Goal: Task Accomplishment & Management: Complete application form

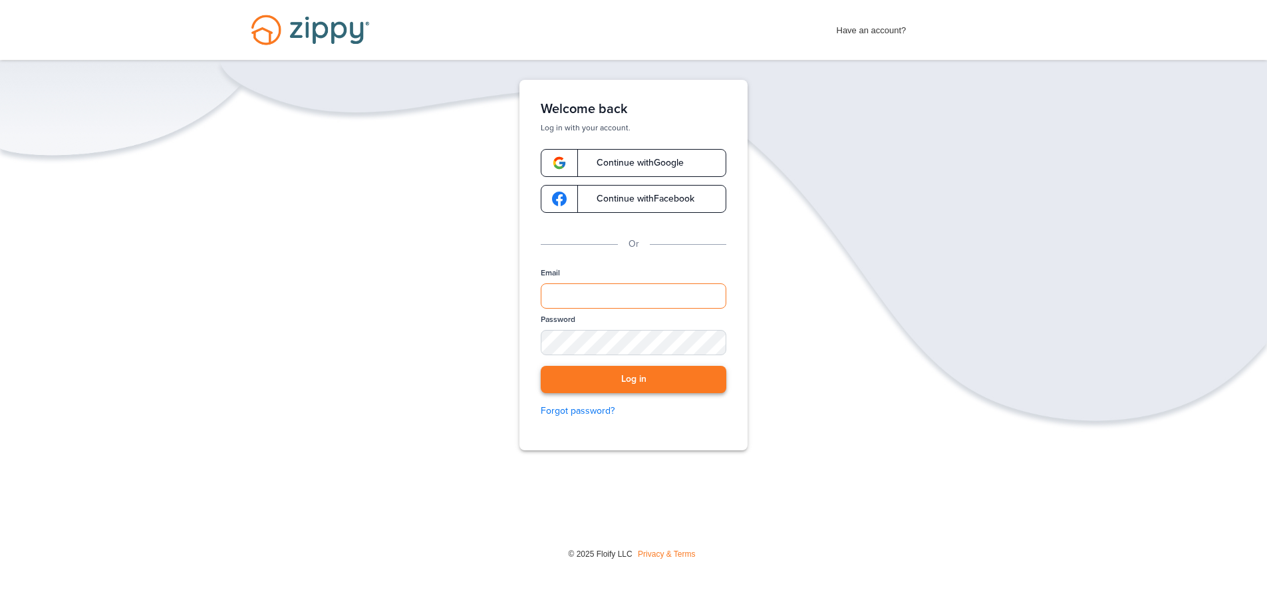
type input "**********"
click at [598, 390] on button "Log in" at bounding box center [634, 379] width 186 height 27
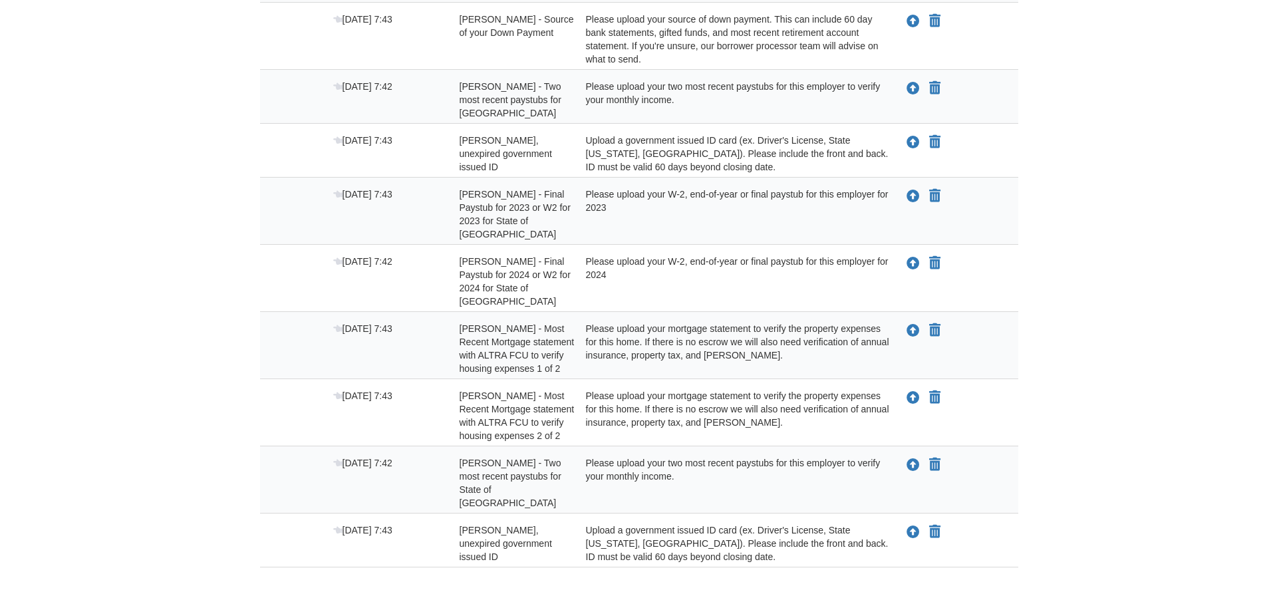
scroll to position [547, 0]
click at [906, 457] on icon "Upload Michael Dominy - Two most recent paystubs for State of TN" at bounding box center [907, 463] width 13 height 13
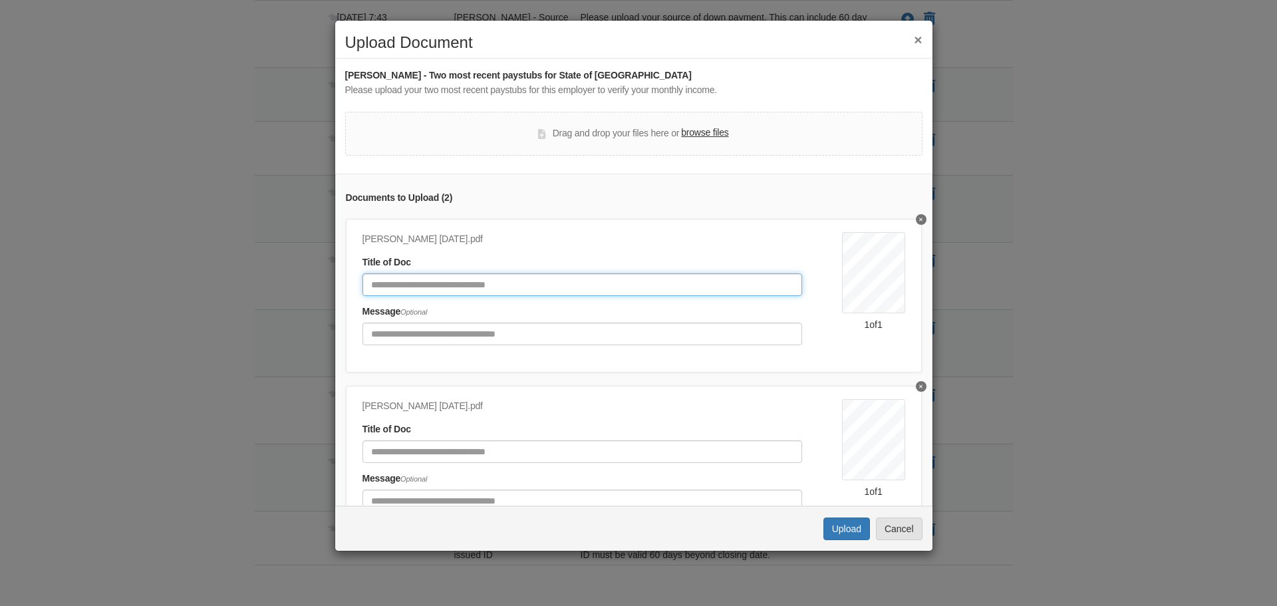
click at [522, 288] on input "Document Title" at bounding box center [583, 284] width 440 height 23
type input "*"
type input "**********"
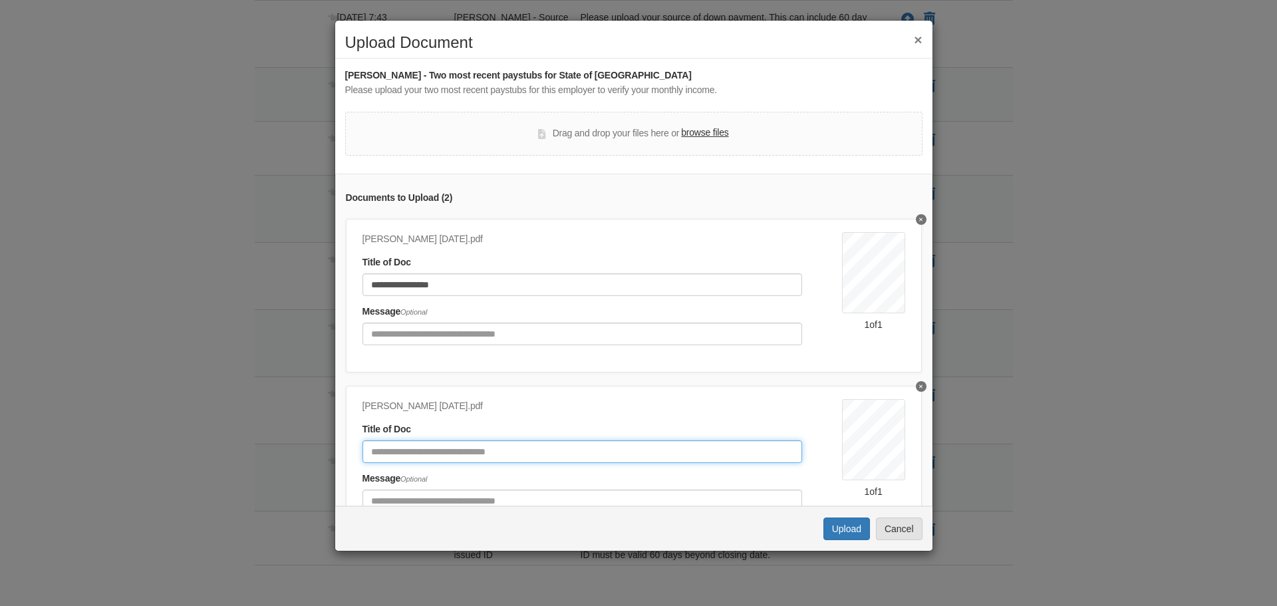
click at [460, 452] on input "Document Title" at bounding box center [583, 451] width 440 height 23
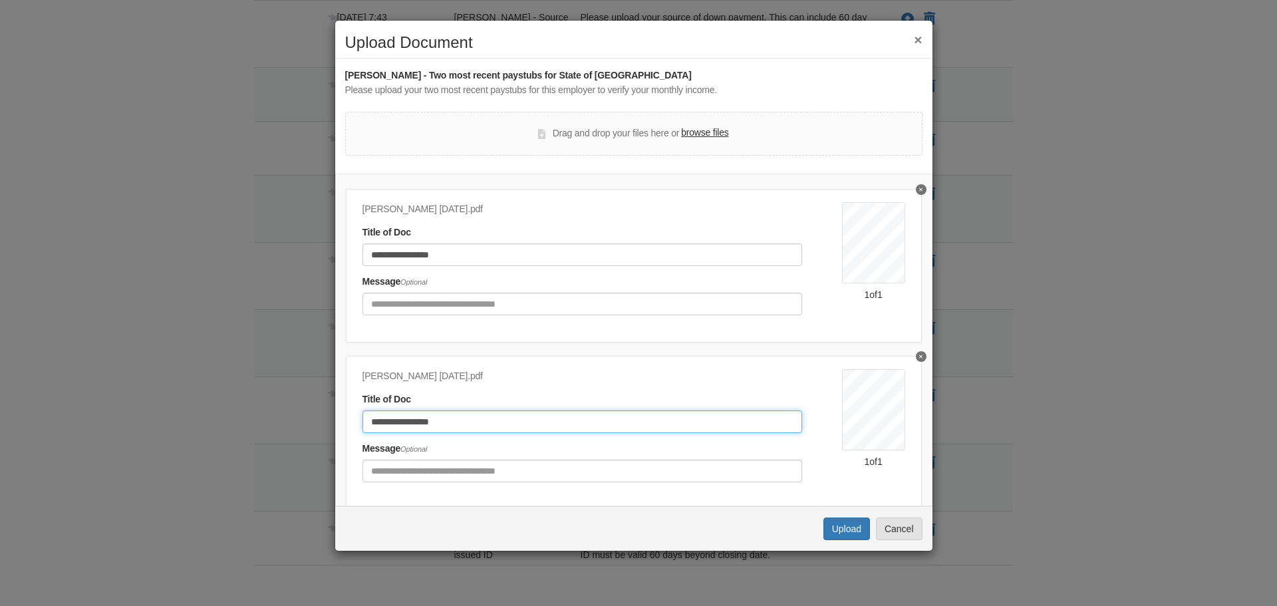
scroll to position [74, 0]
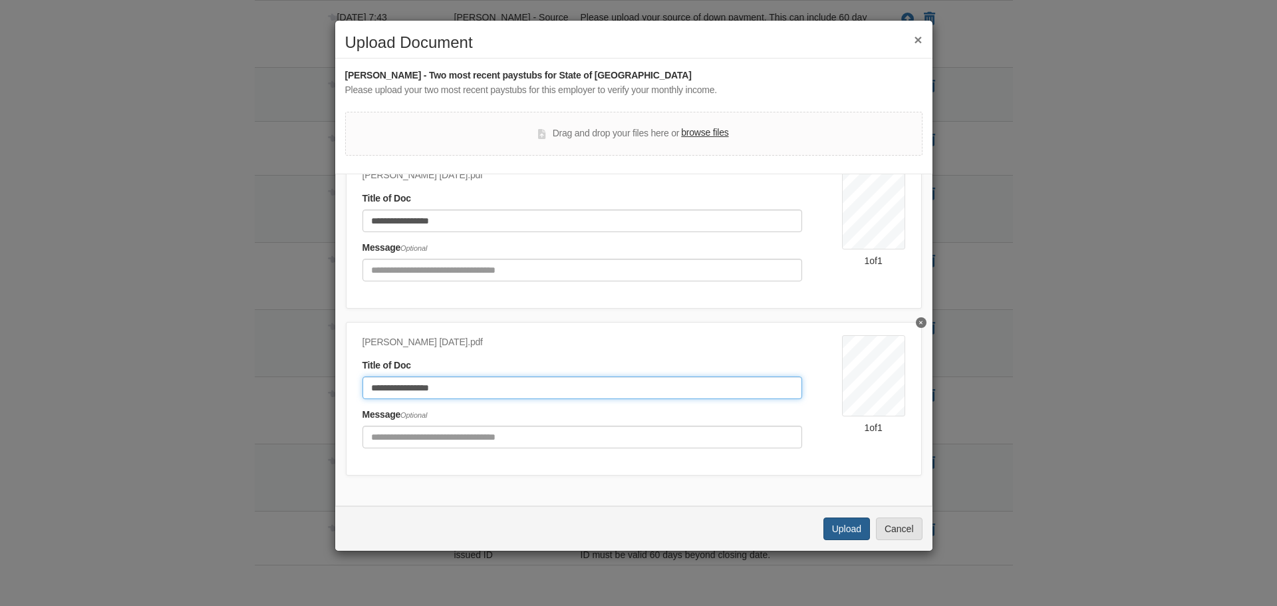
type input "**********"
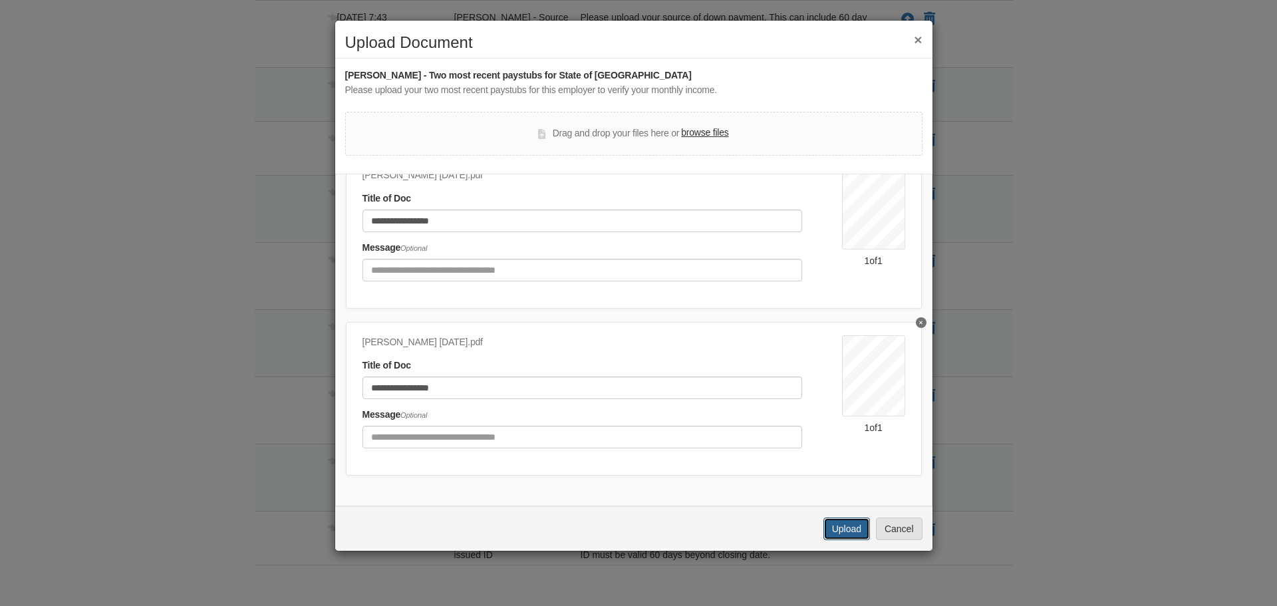
click at [842, 530] on button "Upload" at bounding box center [847, 529] width 47 height 23
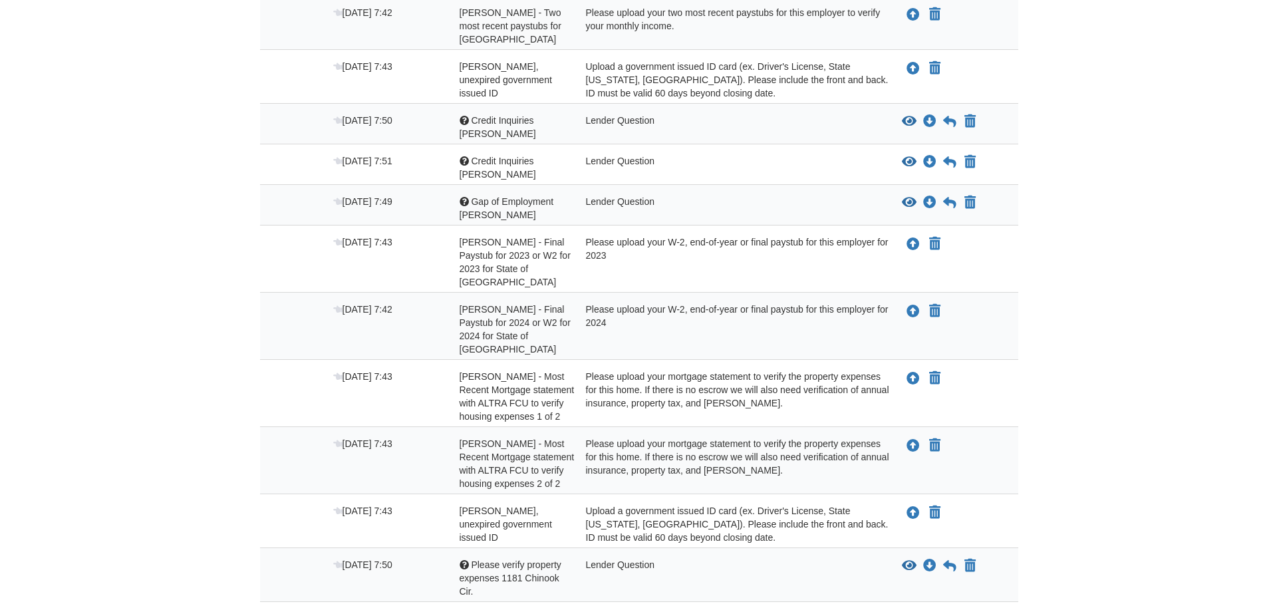
scroll to position [635, 0]
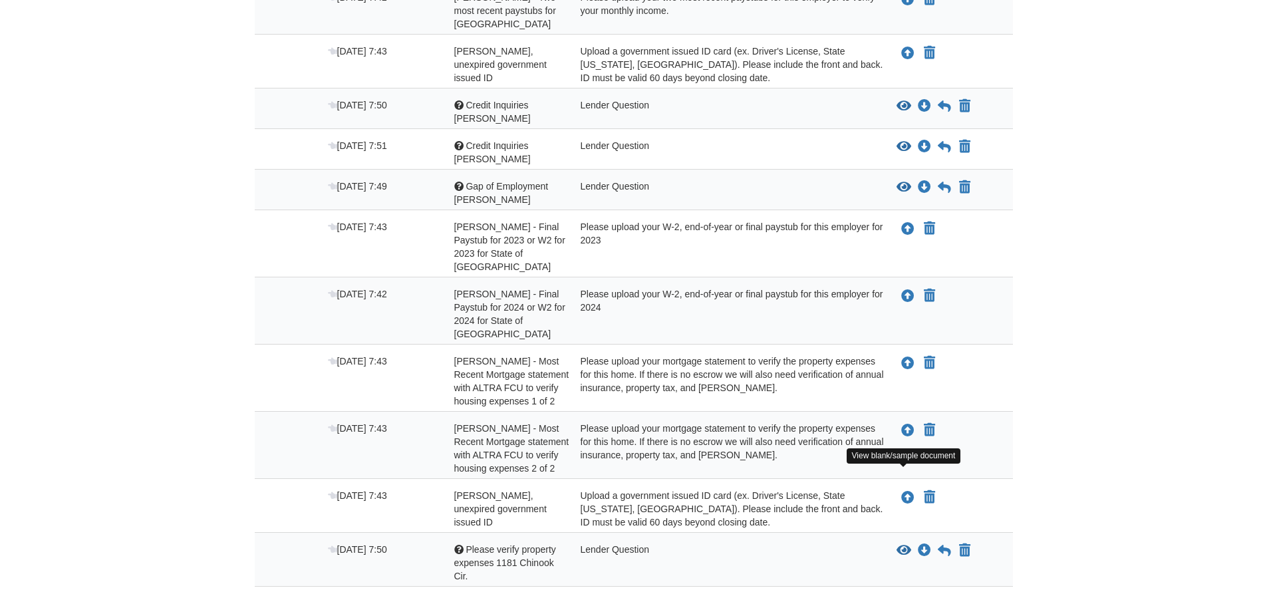
click at [903, 544] on icon "View Please verify property expenses 1181 Chinook Cir." at bounding box center [904, 550] width 15 height 13
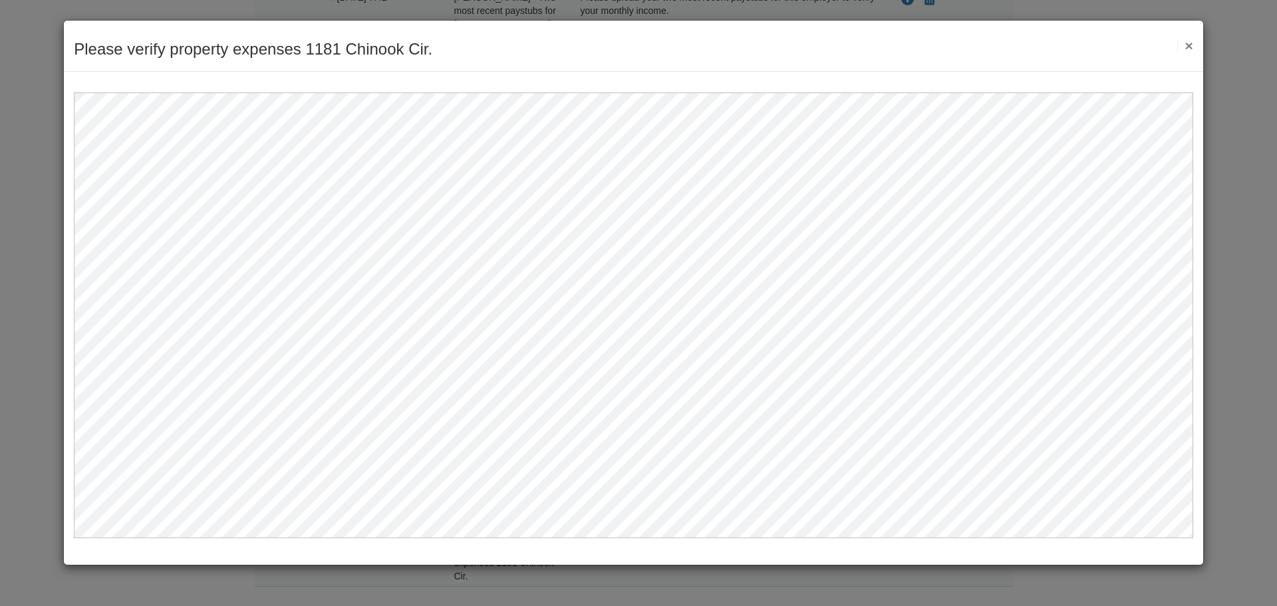
click at [1191, 47] on button "×" at bounding box center [1184, 46] width 15 height 14
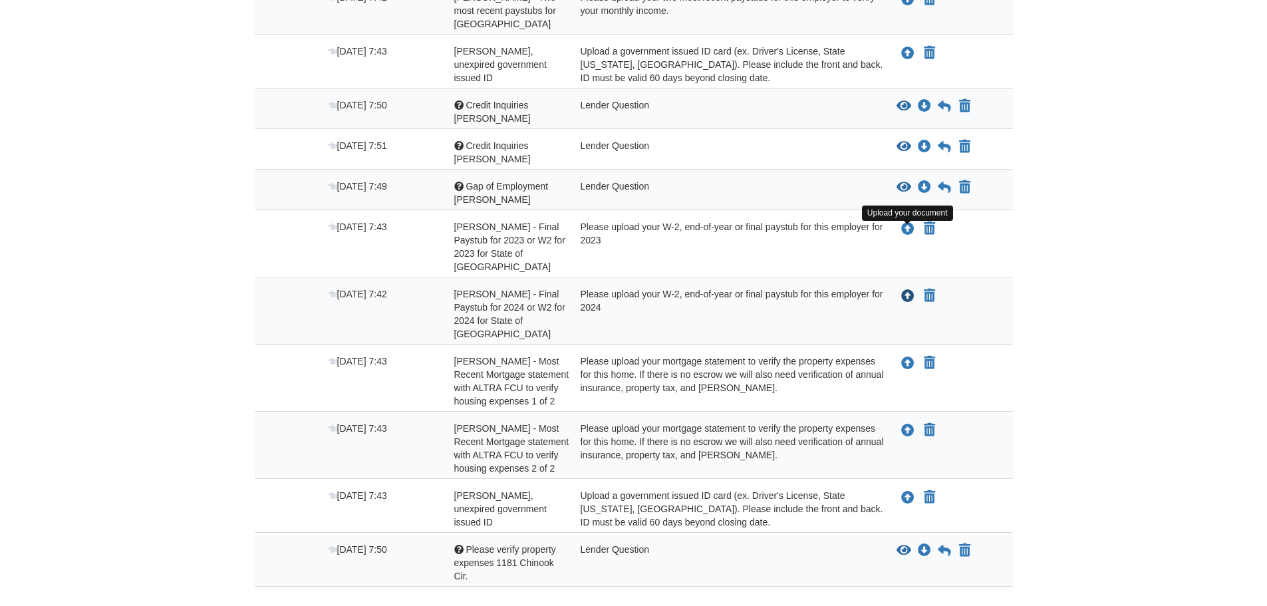
click at [905, 290] on icon "Upload Michael Dominy - Final Paystub for 2024 or W2 for 2024 for State of TN" at bounding box center [907, 296] width 13 height 13
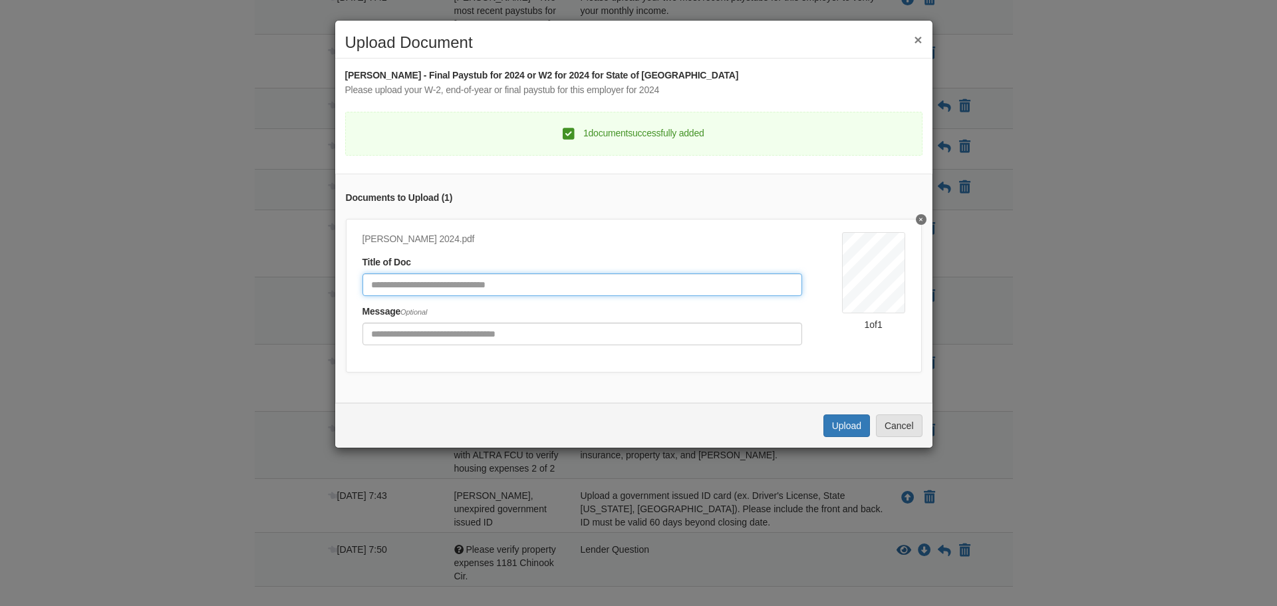
click at [480, 283] on input "Document Title" at bounding box center [583, 284] width 440 height 23
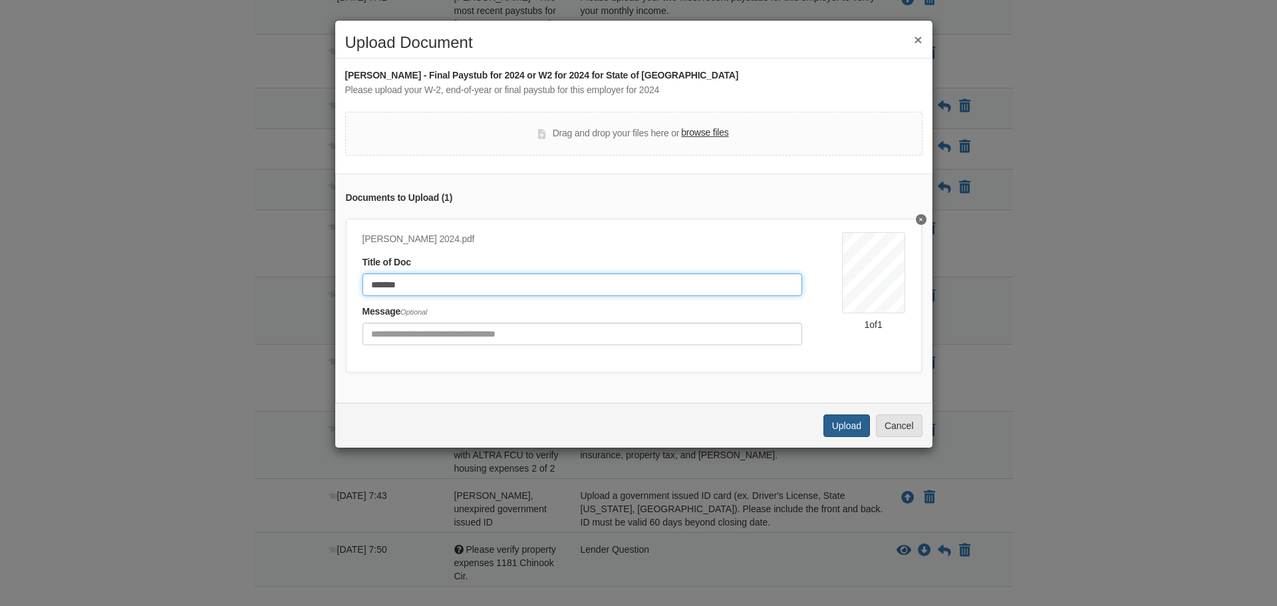
type input "*******"
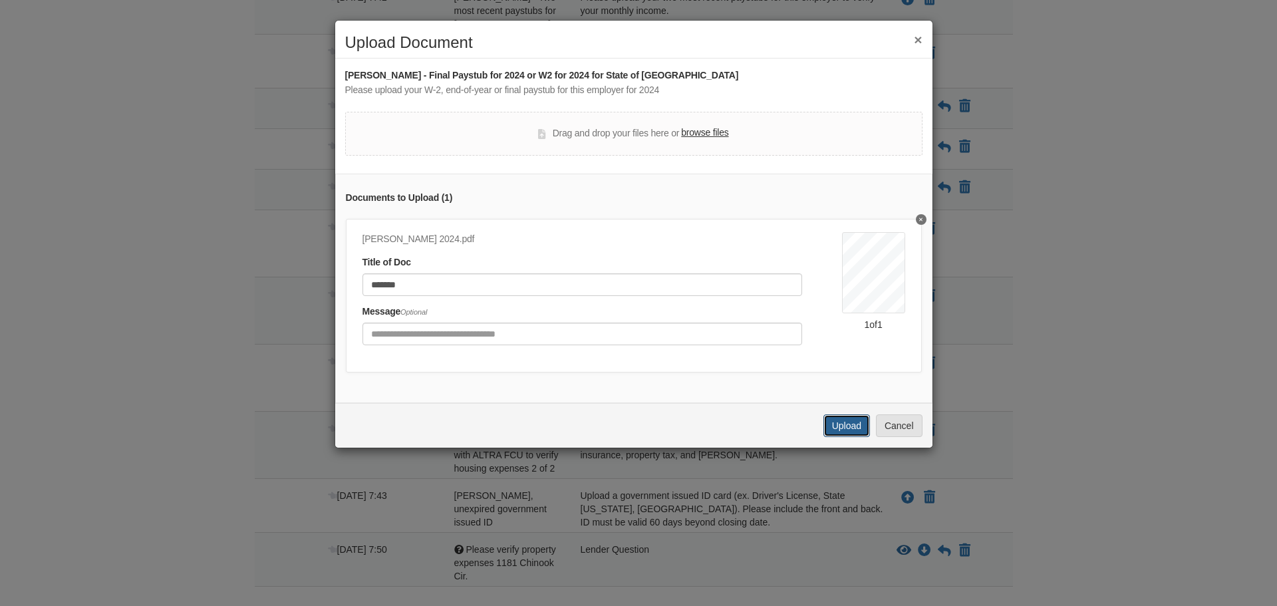
click at [843, 433] on button "Upload" at bounding box center [847, 425] width 47 height 23
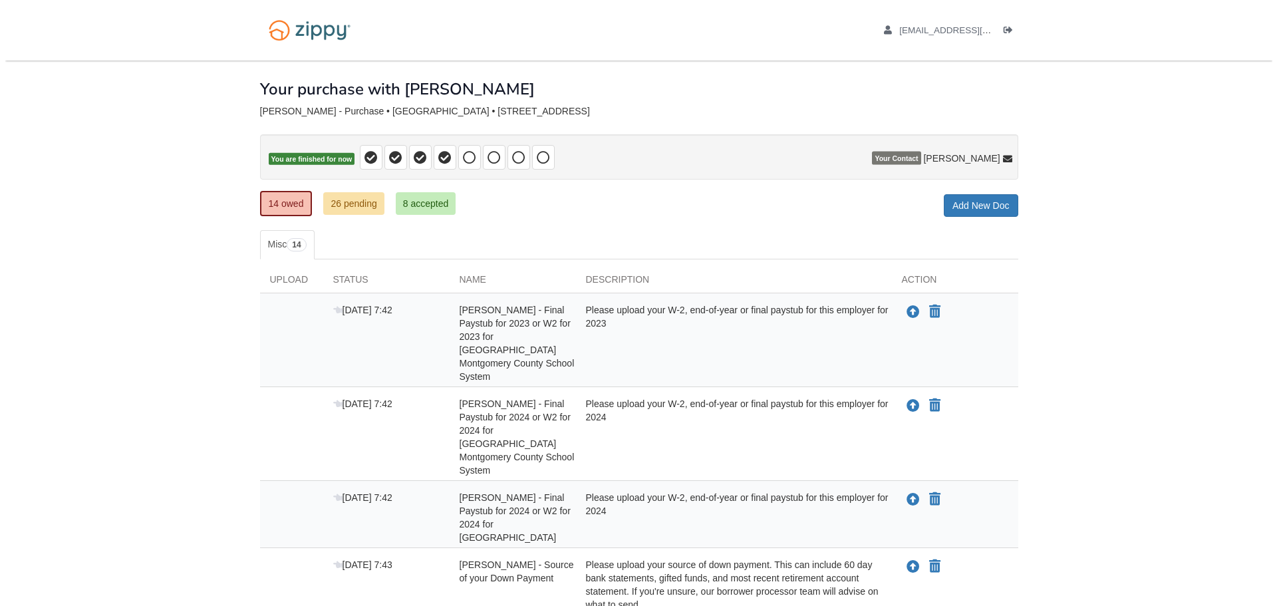
scroll to position [581, 0]
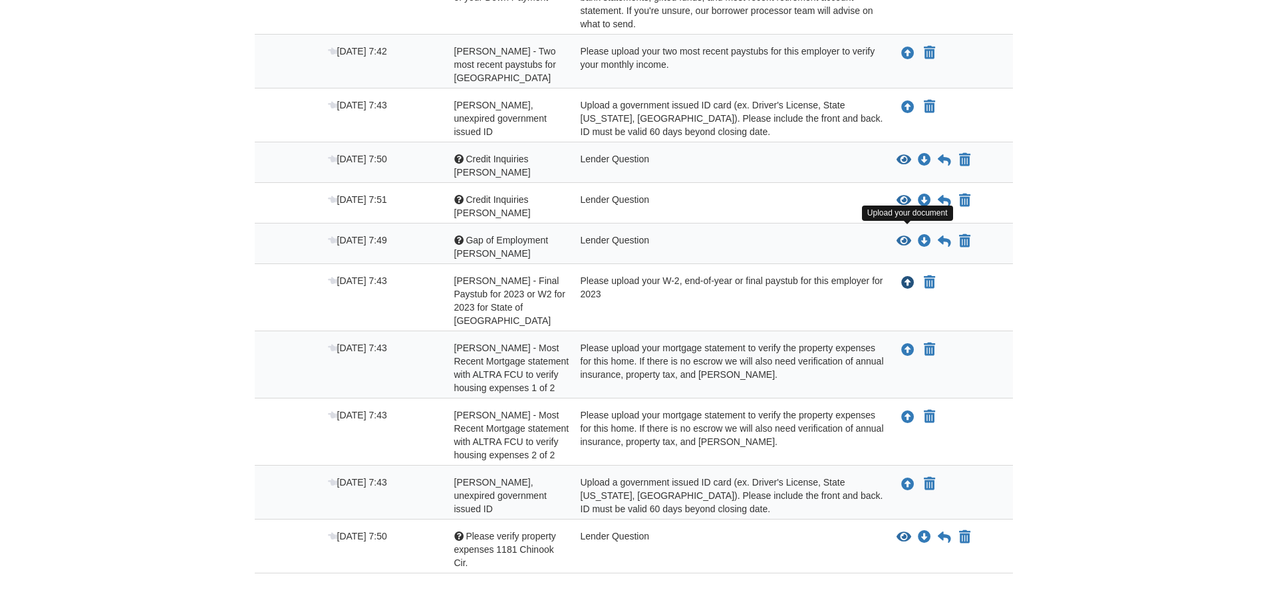
click at [903, 277] on icon "Upload Michael Dominy - Final Paystub for 2023 or W2 for 2023 for State of TN" at bounding box center [907, 283] width 13 height 13
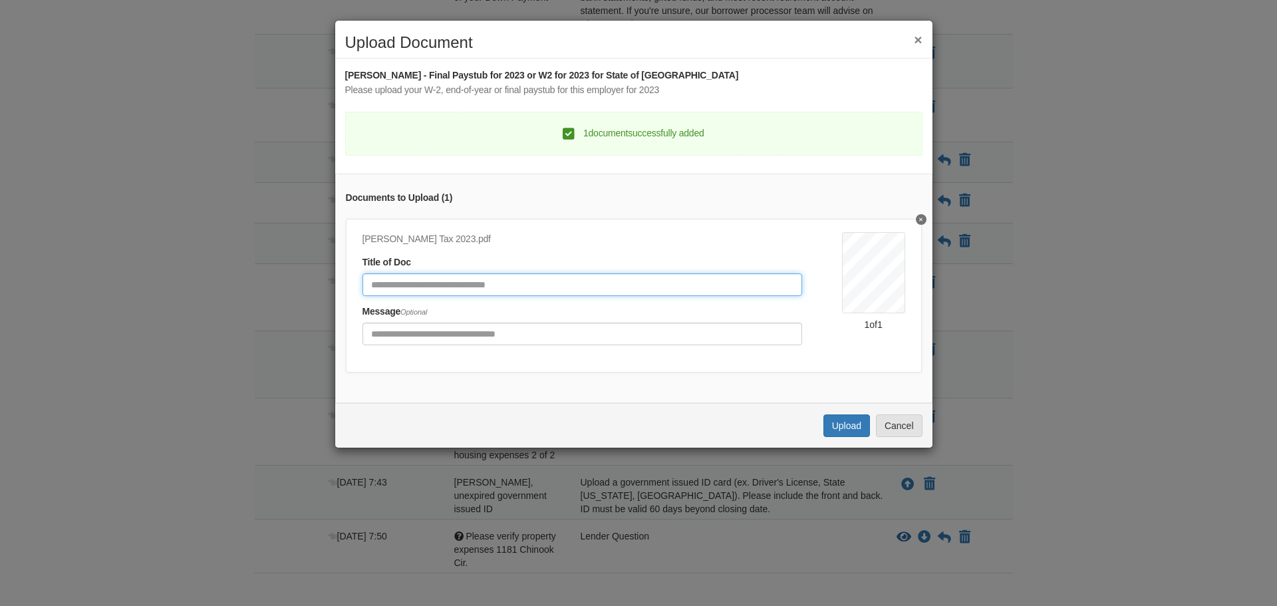
drag, startPoint x: 645, startPoint y: 282, endPoint x: 641, endPoint y: 275, distance: 8.3
click at [645, 282] on input "Document Title" at bounding box center [583, 284] width 440 height 23
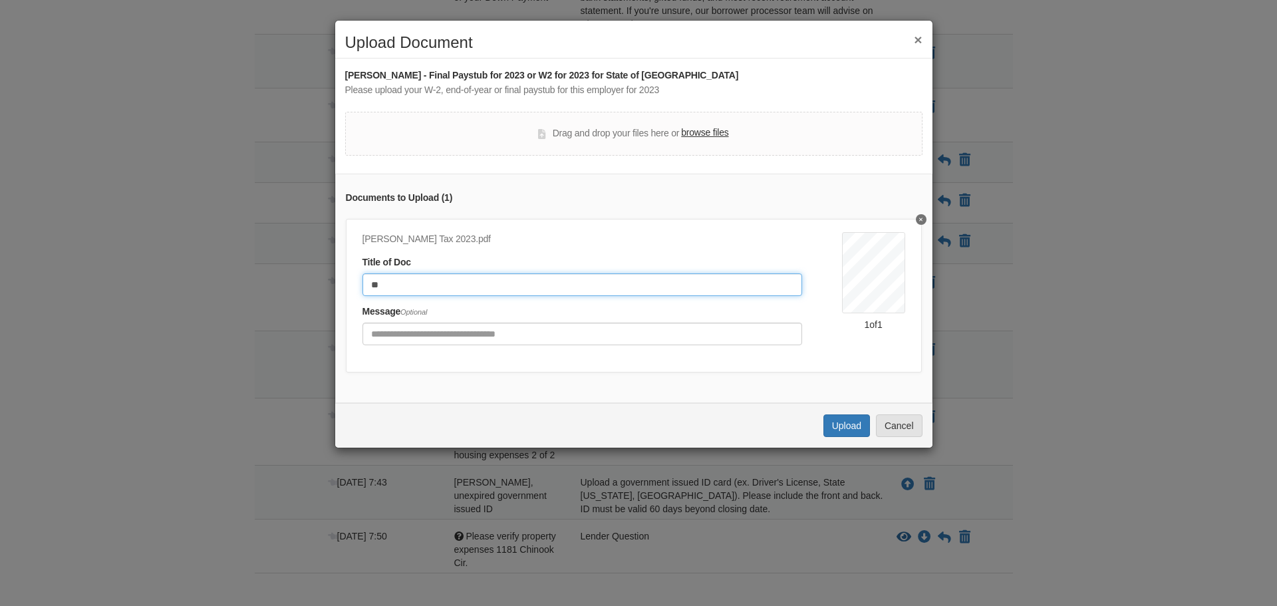
type input "*"
type input "*******"
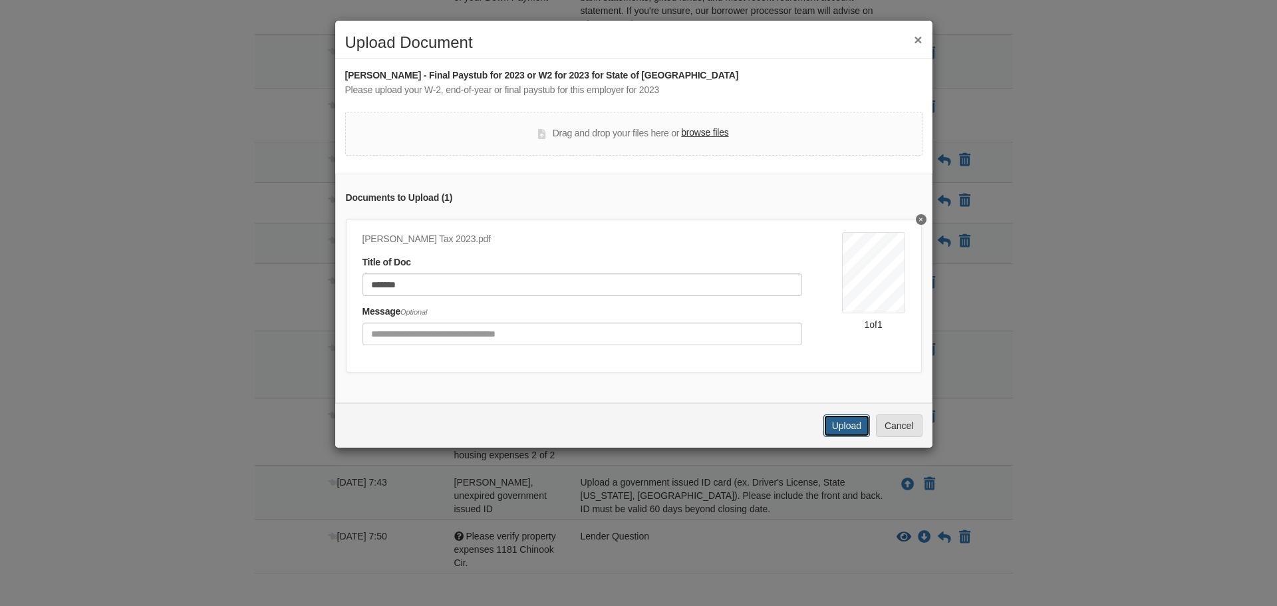
click at [842, 432] on button "Upload" at bounding box center [847, 425] width 47 height 23
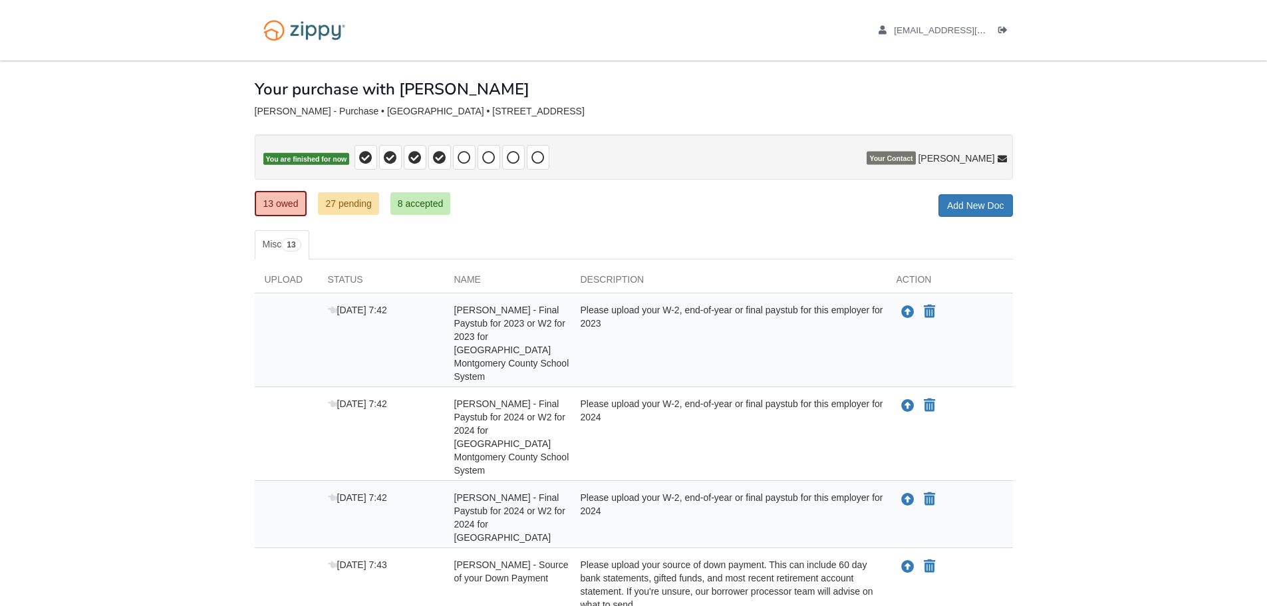
scroll to position [527, 0]
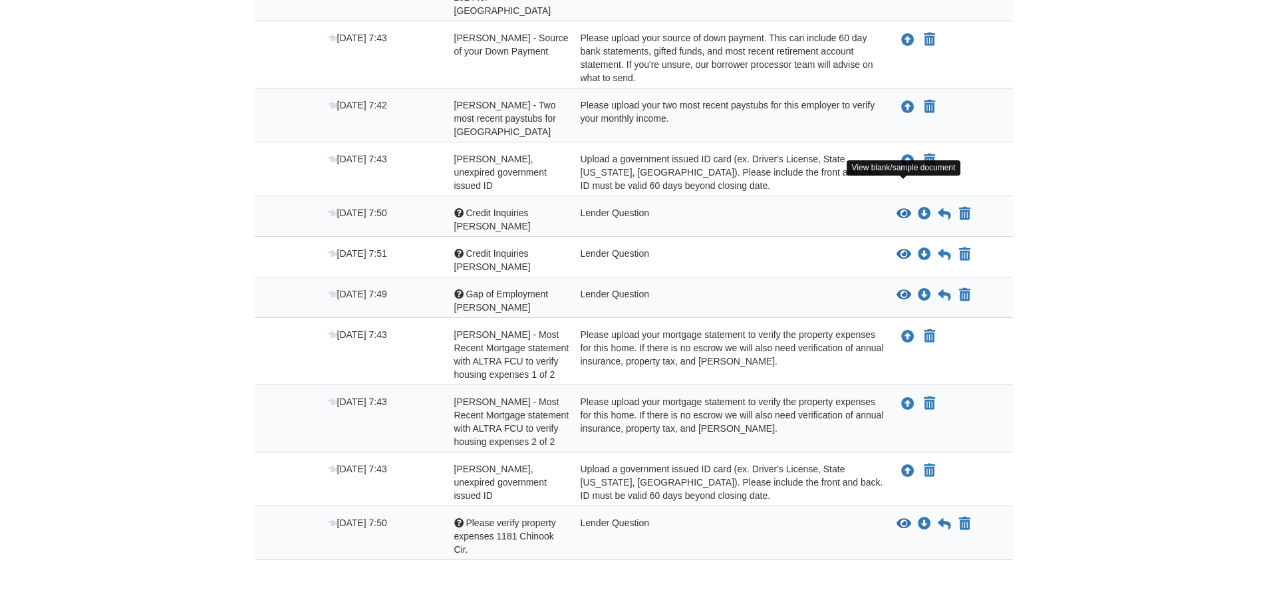
click at [902, 208] on icon "View Credit Inquiries Ashley" at bounding box center [904, 214] width 15 height 13
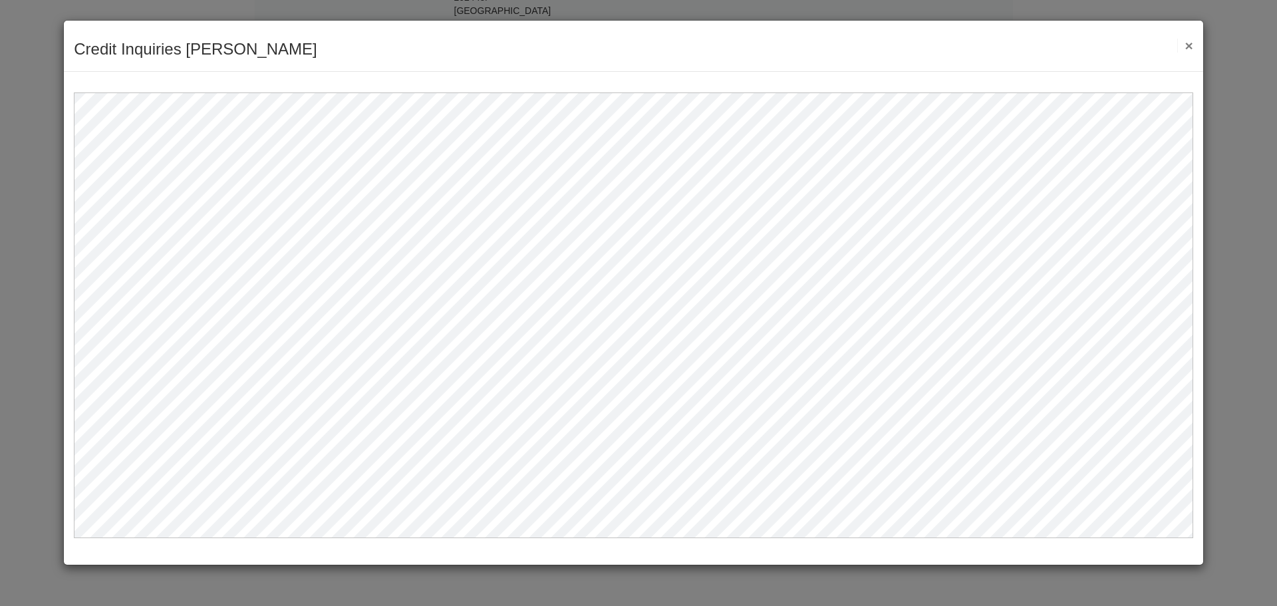
click at [1188, 49] on button "×" at bounding box center [1184, 46] width 15 height 14
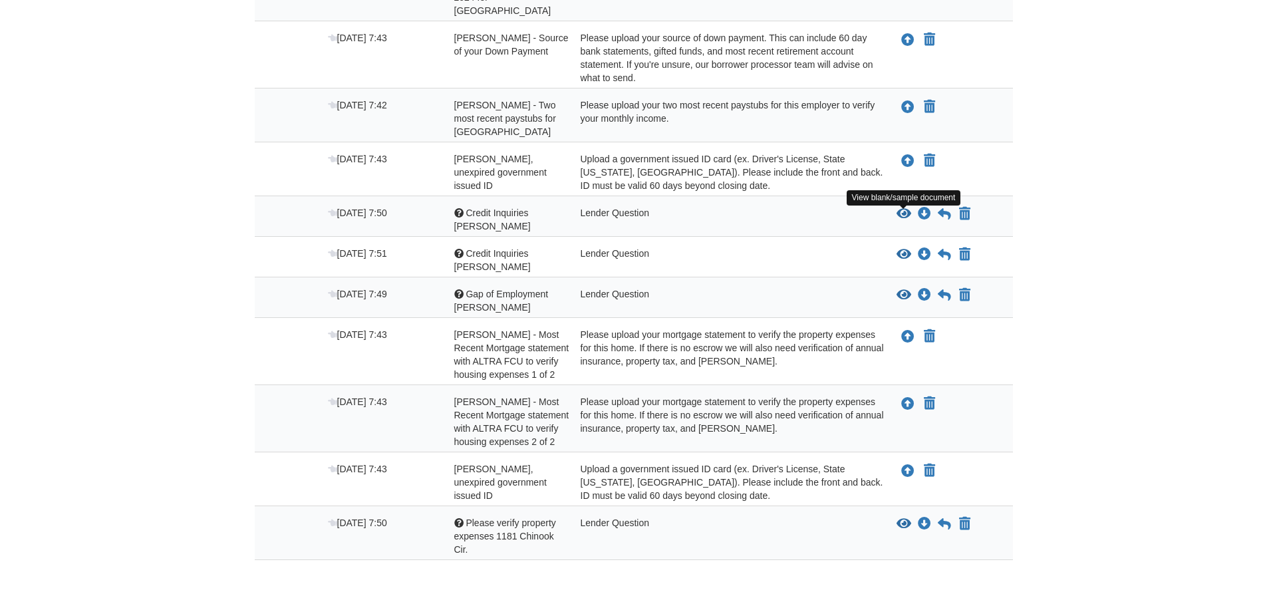
click at [907, 248] on icon "View Credit Inquiries Michael" at bounding box center [904, 254] width 15 height 13
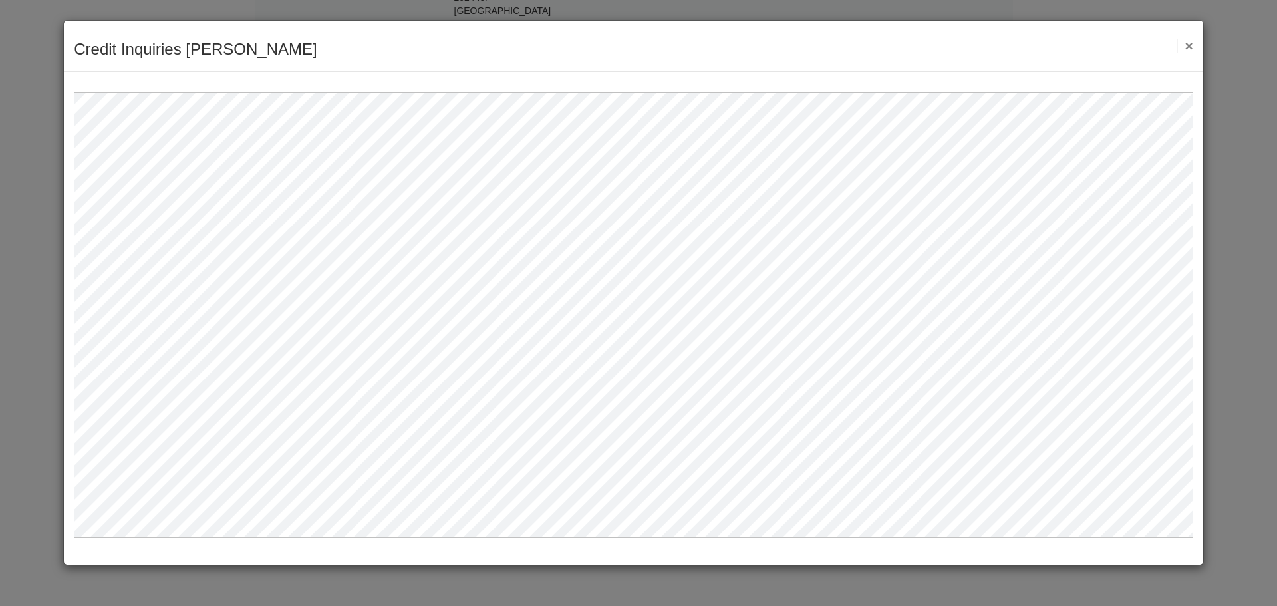
click at [1187, 51] on button "×" at bounding box center [1184, 46] width 15 height 14
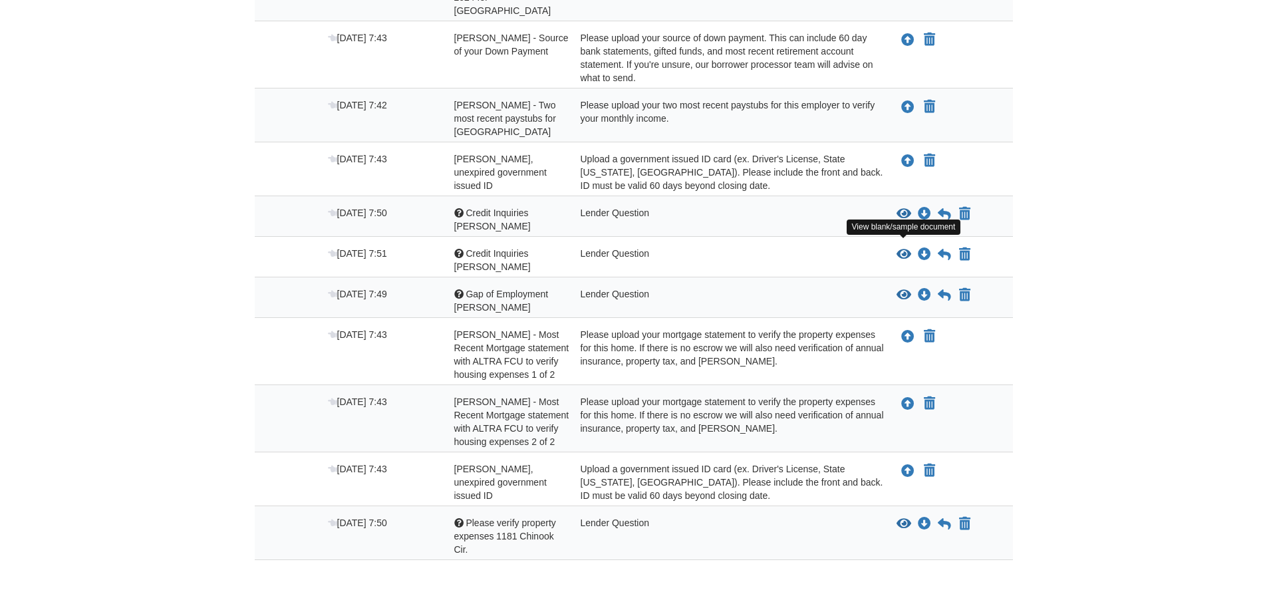
click at [903, 289] on icon "View Gap of Employment Ashley" at bounding box center [904, 295] width 15 height 13
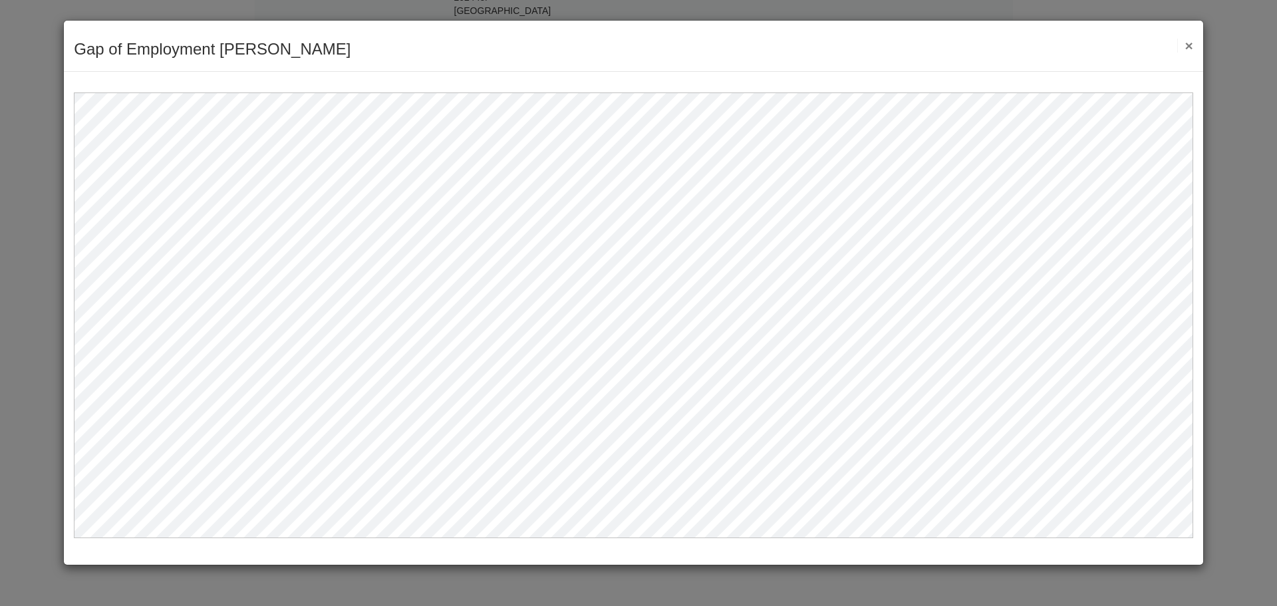
click at [1183, 49] on button "×" at bounding box center [1184, 46] width 15 height 14
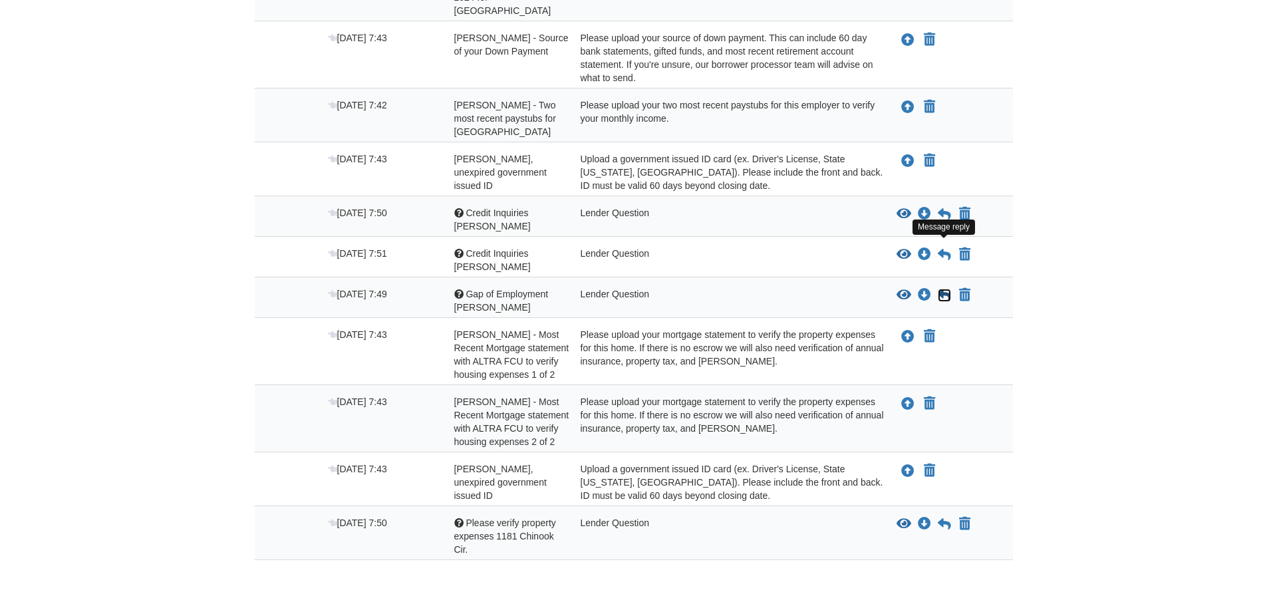
click at [943, 289] on icon at bounding box center [944, 295] width 13 height 13
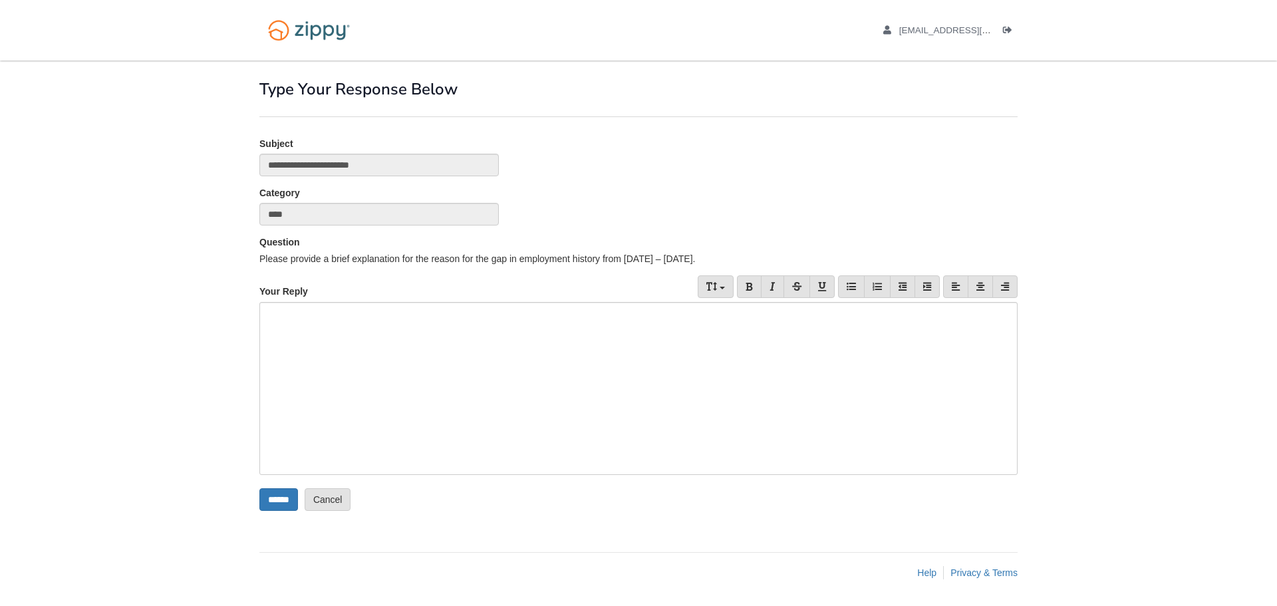
click at [367, 312] on div at bounding box center [638, 388] width 758 height 173
click at [341, 502] on link "Cancel" at bounding box center [328, 499] width 47 height 23
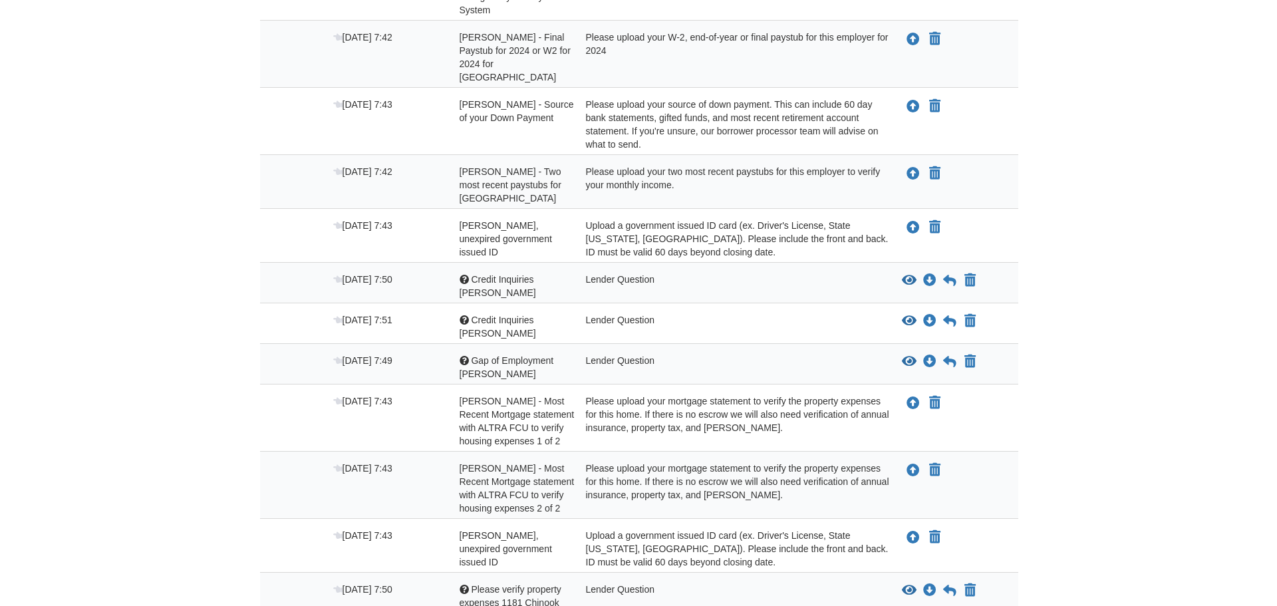
scroll to position [527, 0]
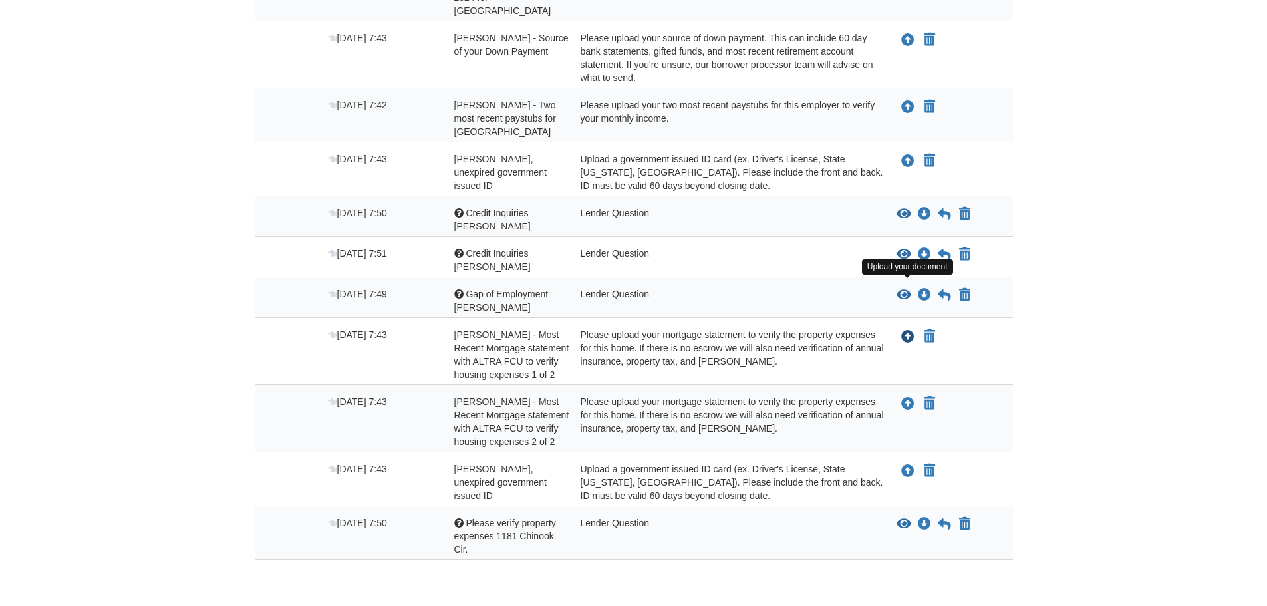
click at [908, 331] on icon "Upload Michael Dominy - Most Recent Mortgage statement with ALTRA FCU to verify…" at bounding box center [907, 337] width 13 height 13
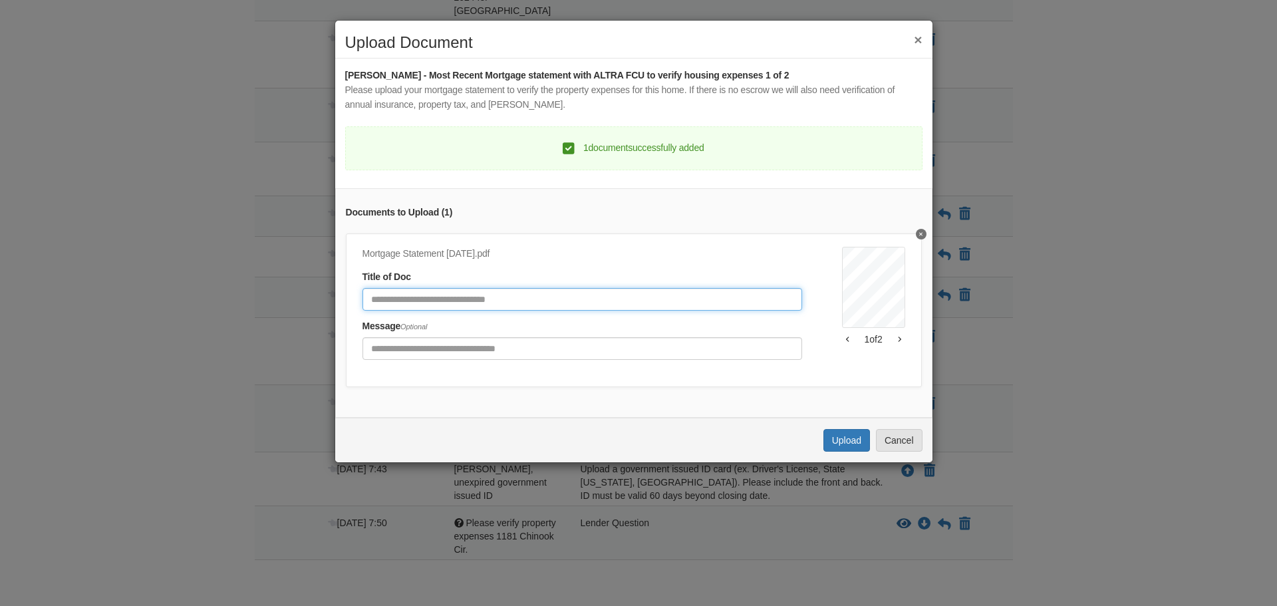
click at [530, 305] on input "Document Title" at bounding box center [583, 299] width 440 height 23
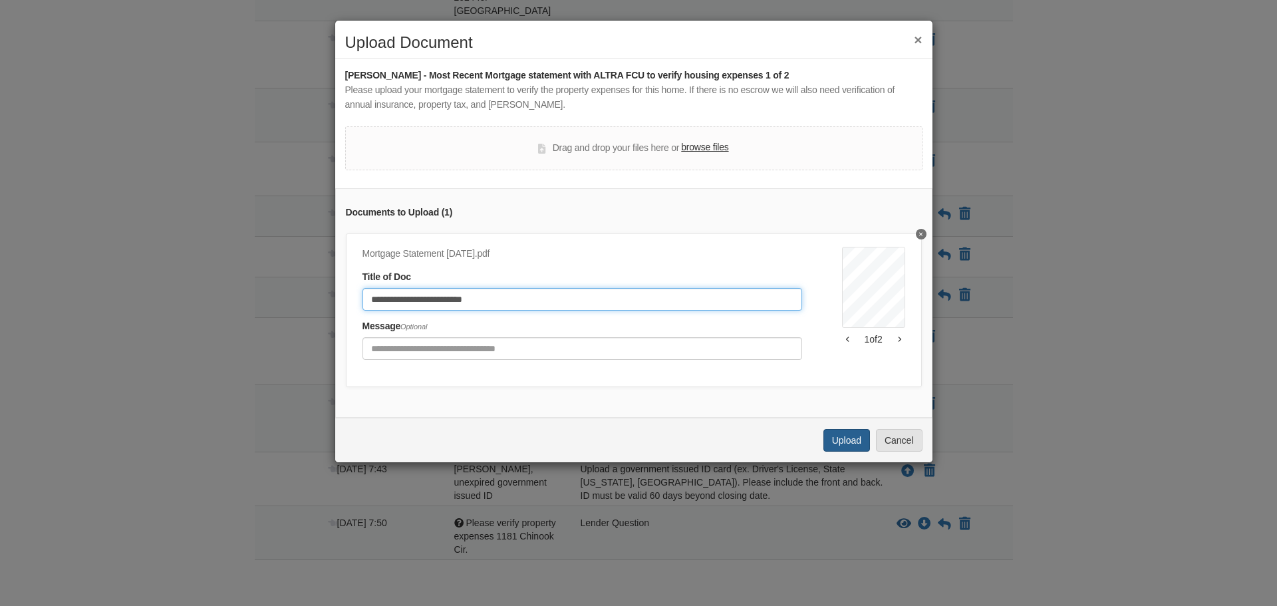
type input "**********"
click at [828, 446] on button "Upload" at bounding box center [847, 440] width 47 height 23
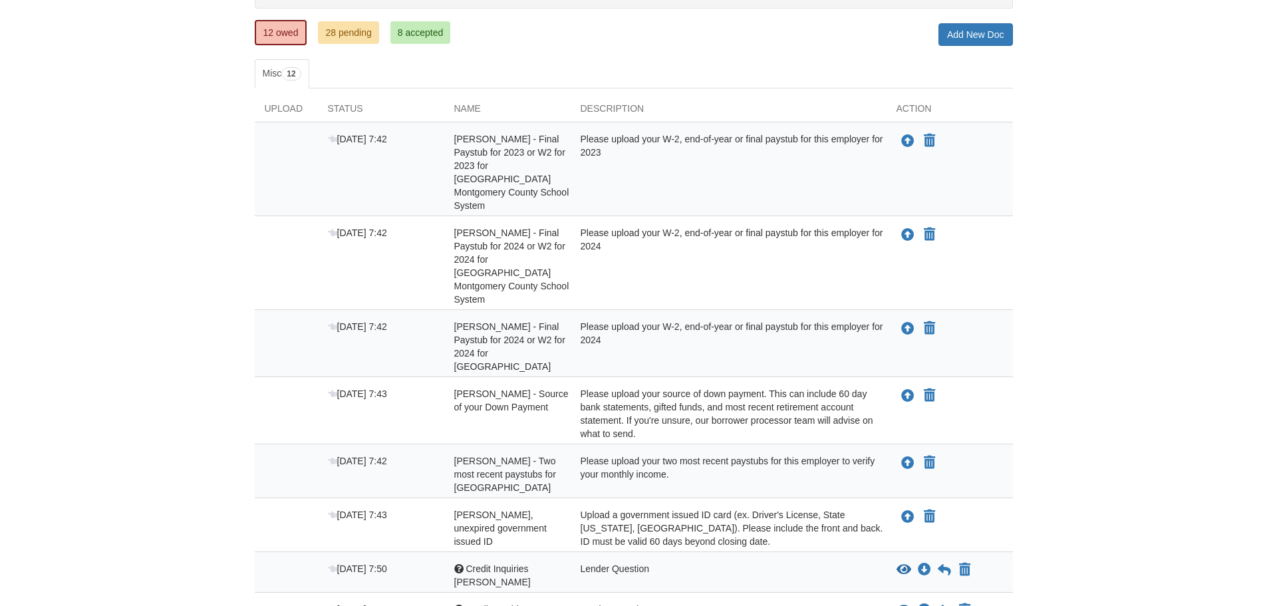
scroll to position [200, 0]
